Goal: Register for event/course

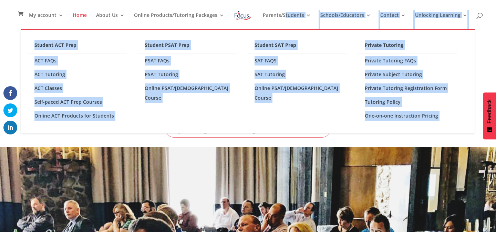
drag, startPoint x: 286, startPoint y: 15, endPoint x: 98, endPoint y: 48, distance: 189.7
click at [54, 87] on link "ACT Classes" at bounding box center [77, 88] width 99 height 14
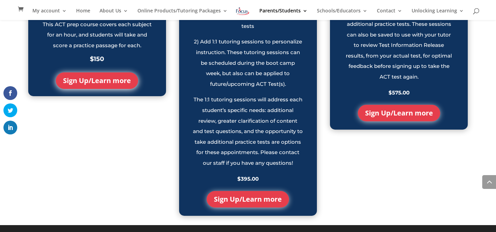
scroll to position [789, 0]
click at [254, 194] on link "Sign Up/Learn more" at bounding box center [248, 199] width 82 height 17
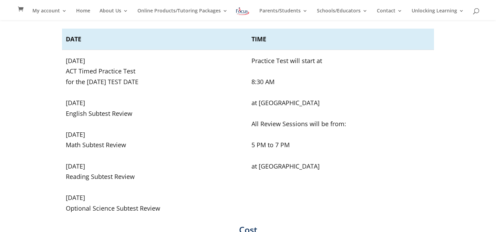
scroll to position [179, 0]
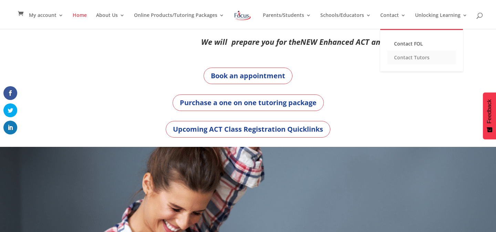
click at [402, 57] on link "Contact Tutors" at bounding box center [421, 58] width 69 height 14
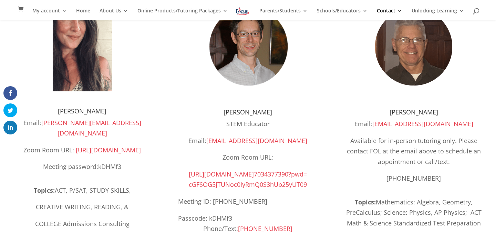
scroll to position [104, 0]
